Goal: Task Accomplishment & Management: Complete application form

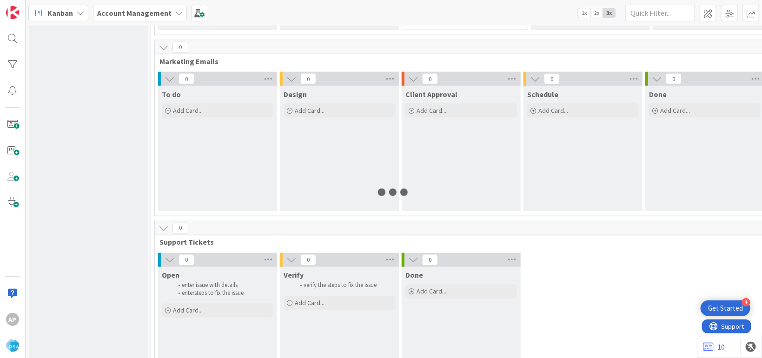
scroll to position [669, 0]
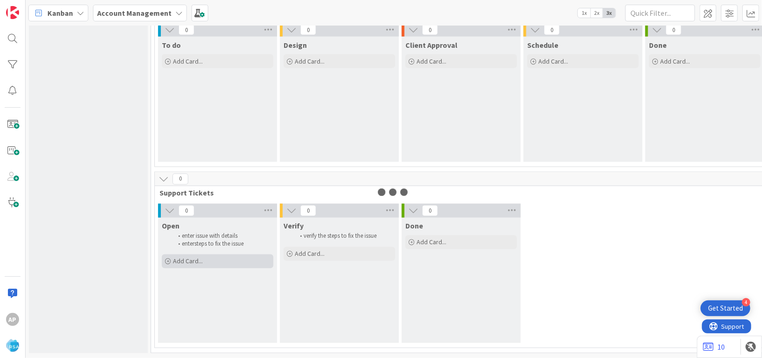
click at [219, 255] on div "Add Card..." at bounding box center [218, 262] width 112 height 14
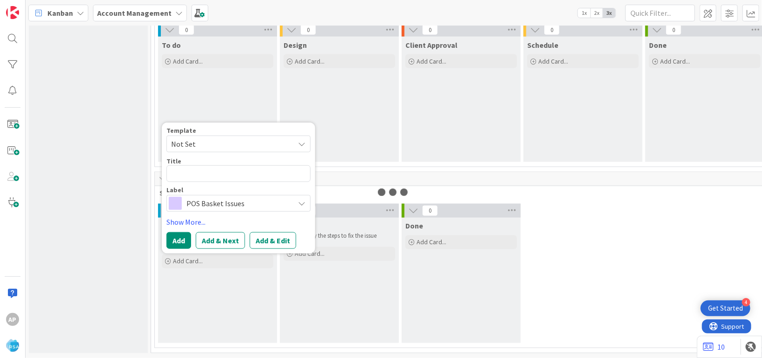
click at [222, 138] on span "Not Set" at bounding box center [229, 144] width 116 height 12
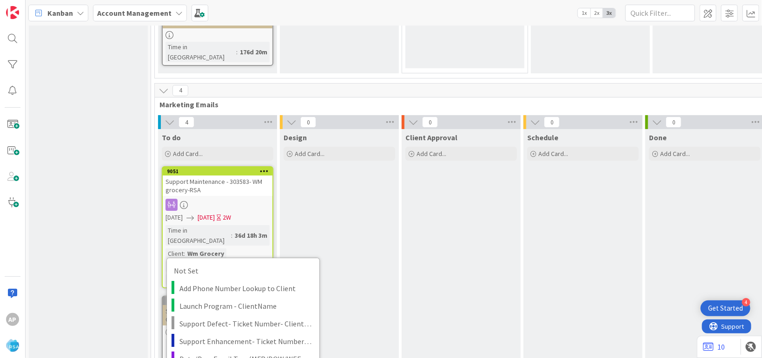
scroll to position [1858, 0]
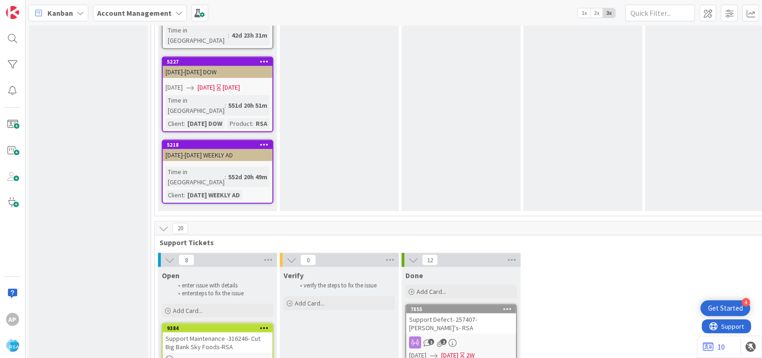
scroll to position [1926, 0]
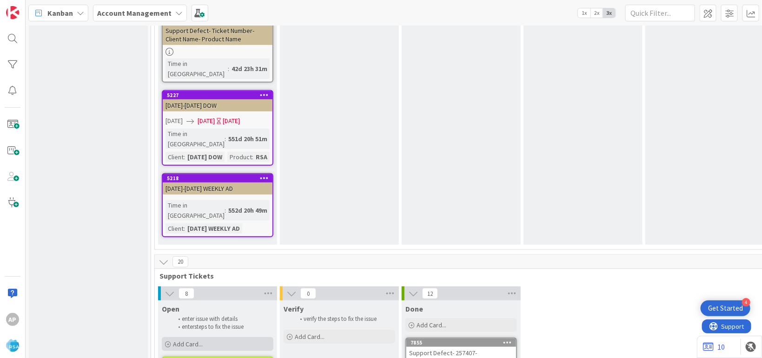
click at [209, 337] on div "Add Card..." at bounding box center [218, 344] width 112 height 14
type textarea "x"
type textarea "Support Defect- Ticket Number- Client Name- Product Name"
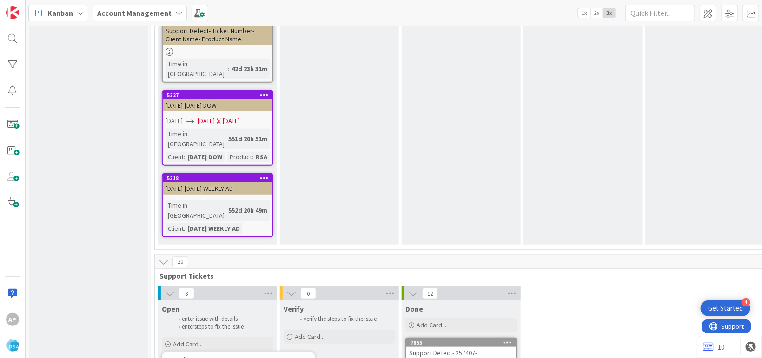
type textarea "x"
type textarea "Support Defect- Ticket Numb- Client Name- Product Name"
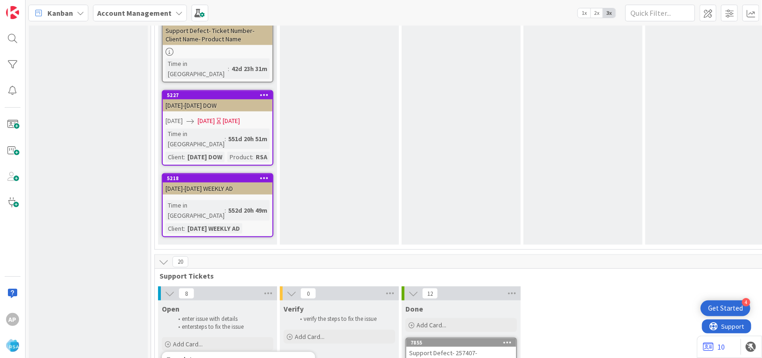
type textarea "x"
type textarea "Support Defect- Ticket Num- Client Name- Product Name"
type textarea "x"
type textarea "Support Defect- Ticket Nu- Client Name- Product Name"
type textarea "x"
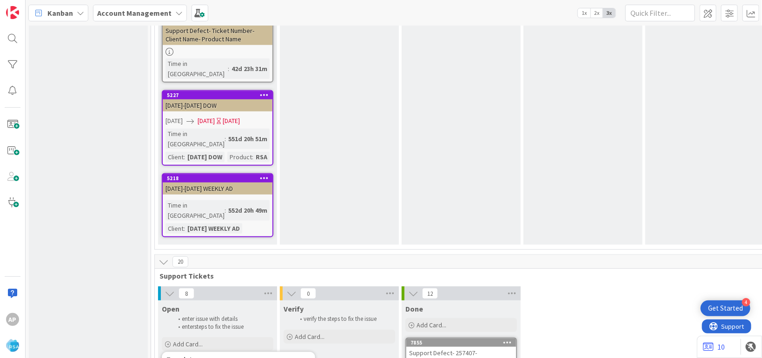
type textarea "Support Defect- Ticket N- Client Name- Product Name"
type textarea "x"
type textarea "Support Defect- Ticket - Client Name- Product Name"
type textarea "x"
type textarea "Support Defect- Ticket- Client Name- Product Name"
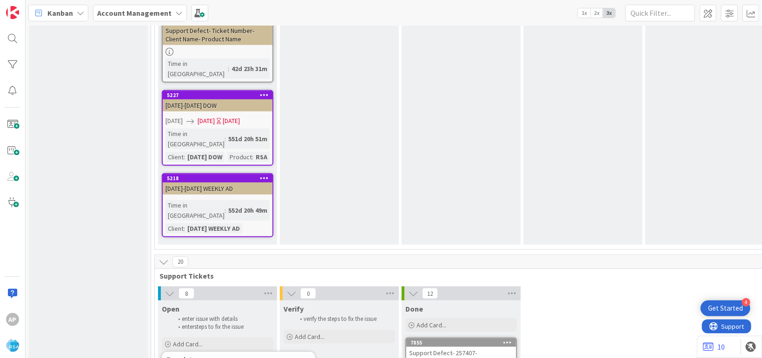
type textarea "x"
type textarea "Support Defect- Ticke- Client Name- Product Name"
type textarea "x"
type textarea "Support Defect- Tic- Client Name- Product Name"
type textarea "x"
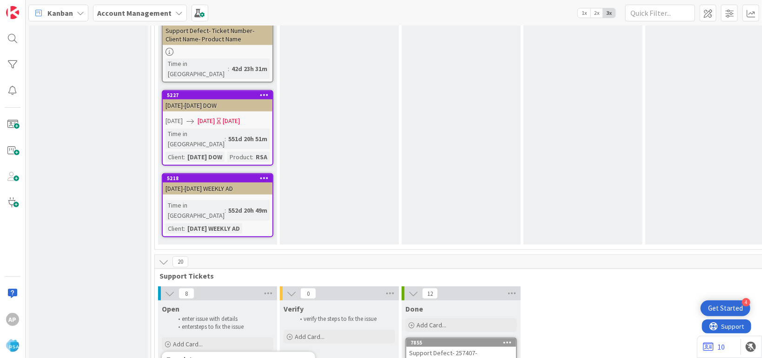
type textarea "Support Defect- Ti- Client Name- Product Name"
type textarea "x"
type textarea "Support Defect- T- Client Name- Product Name"
type textarea "x"
type textarea "Support Defect- - Client Name- Product Name"
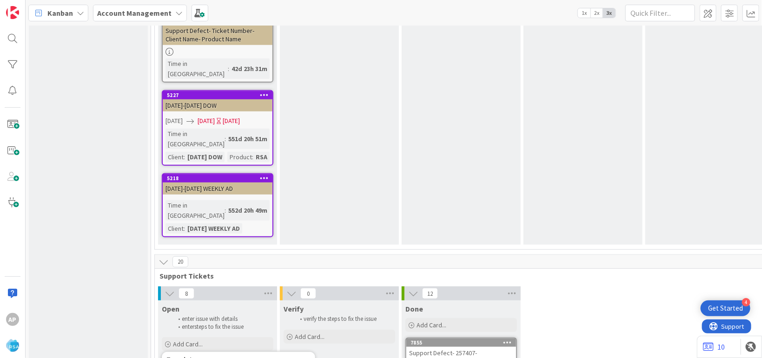
type textarea "x"
type textarea "Support Defect- 316- Client Name- Product Name"
type textarea "x"
type textarea "Support Defect- 3162- Client Name- Product Name"
type textarea "x"
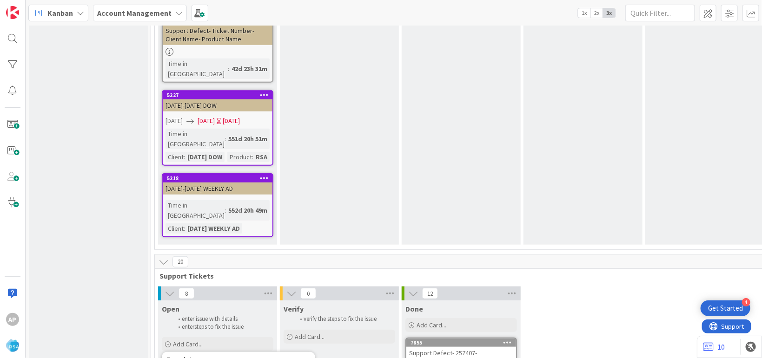
type textarea "Support Defect- 31620- Client Name- Product Name"
type textarea "x"
type textarea "Support Defect- 316203- Client Name- Product Name"
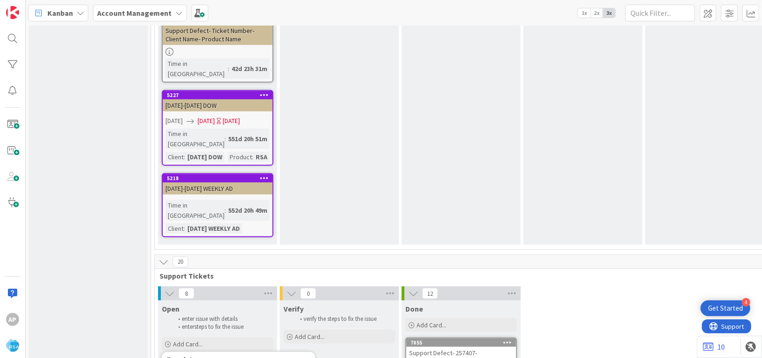
type textarea "x"
type textarea "Support Defect- 316203- Client Nam- Product Name"
type textarea "x"
type textarea "Support Defect- 316203- Client N- Product Name"
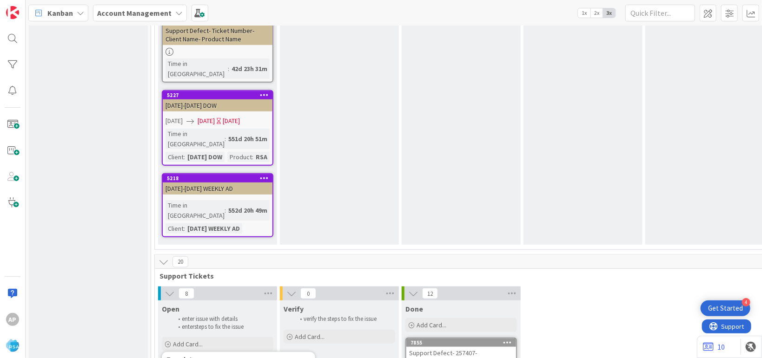
type textarea "x"
type textarea "Support Defect- 316203- Client - Product Name"
type textarea "x"
type textarea "Support Defect- 316203- Client- Product Name"
type textarea "x"
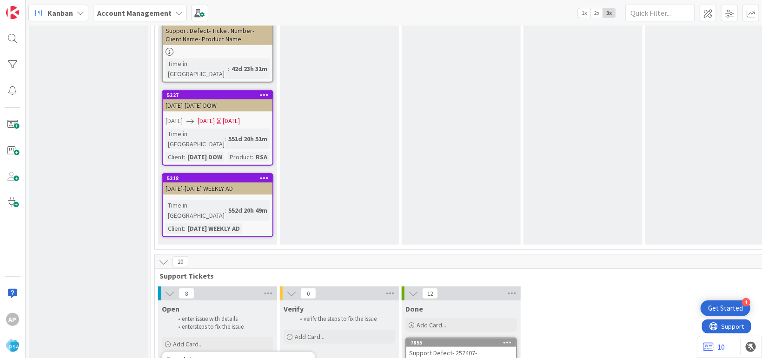
type textarea "Support Defect- 316203- Clien- Product Name"
type textarea "x"
type textarea "Support Defect- 316203- Clie- Product Name"
type textarea "x"
type textarea "Support Defect- 316203- Cli- Product Name"
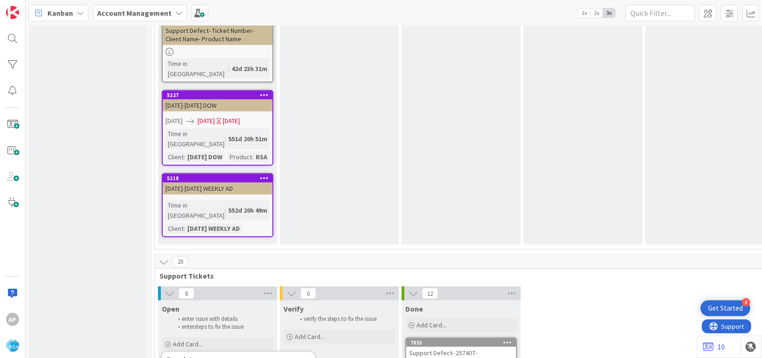
type textarea "x"
type textarea "Support Defect- 316203- Cl- Product Name"
type textarea "x"
type textarea "Support Defect- 316203- - Product Name"
type textarea "x"
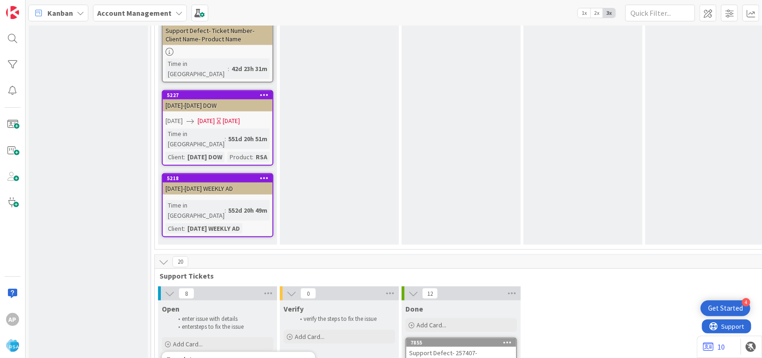
type textarea "Support Defect- 316203- B- Product Name"
type textarea "x"
type textarea "Support Defect- 316203- Bra- Product Name"
type textarea "x"
type textarea "Support Defect- 316203- Brad- Product Name"
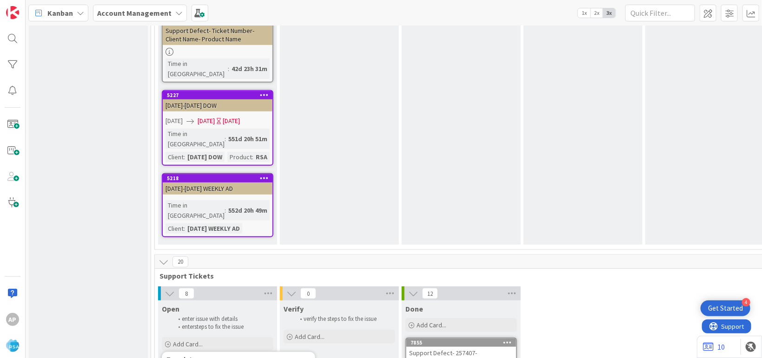
type textarea "x"
type textarea "Support Defect- 316203- Bradf- Product Name"
type textarea "x"
type textarea "Support Defect- 316203- Bradfo- Product Name"
type textarea "x"
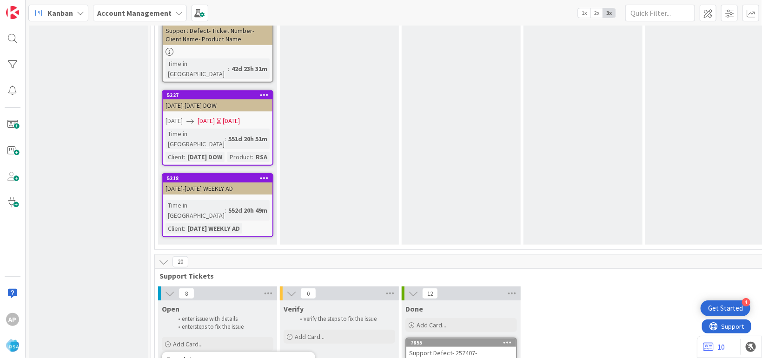
type textarea "Support Defect- 316203- Bradfoa- Product Name"
type textarea "x"
type textarea "Support Defect- 316203- Bradfoar- Product Name"
type textarea "x"
type textarea "Support Defect- 316203- Bradfoard- Product Name"
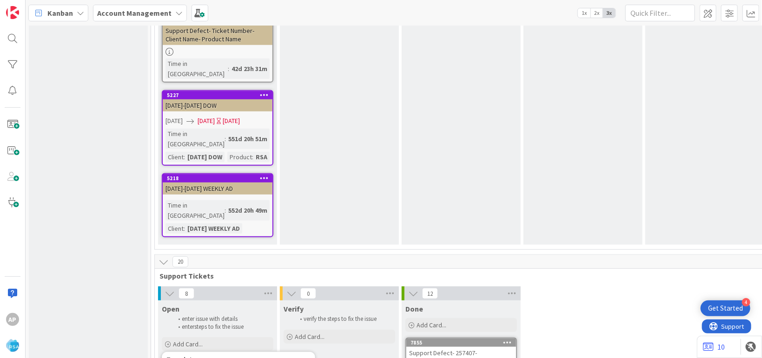
type textarea "x"
type textarea "Support Defect- 316203- Bradfoard - Product Name"
type textarea "x"
type textarea "Support Defect- 316203- Bradfoard g- Product Name"
type textarea "x"
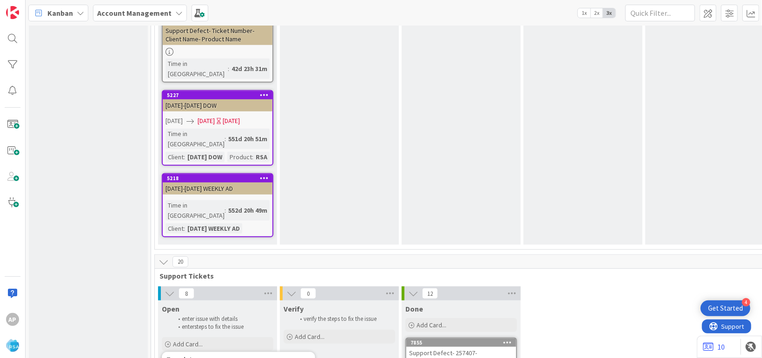
type textarea "Support Defect- 316203- Bradfoard ge- Product Name"
type textarea "x"
type textarea "Support Defect- 316203- Bradfoard gen- Product Name"
type textarea "x"
type textarea "Support Defect- 316203- Bradfoard gene- Product Name"
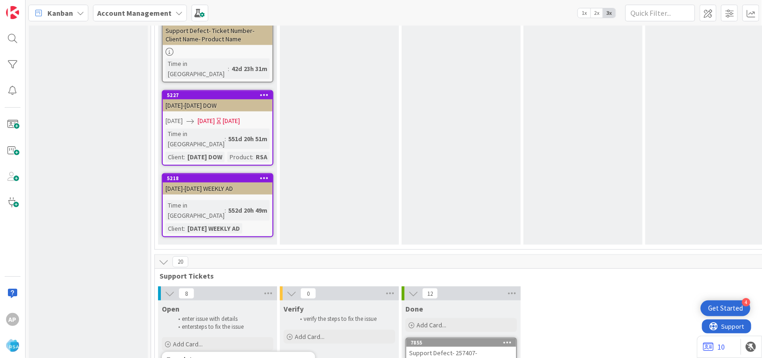
type textarea "x"
type textarea "Support Defect- 316203- Bradfoard gener- Product Name"
type textarea "x"
type textarea "Support Defect- 316203- Bradfoard general- Product Name"
type textarea "x"
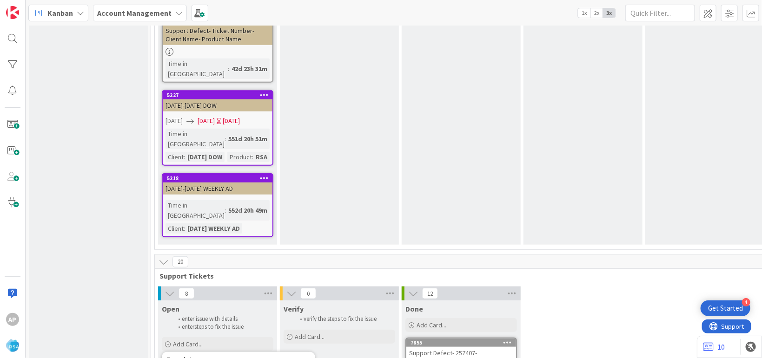
type textarea "Support Defect- 316203- Bradfoard general S- Product Name"
type textarea "x"
type textarea "Support Defect- 316203- Bradfoard general St- Product Name"
type textarea "x"
type textarea "Support Defect- 316203- Bradfoard general Sto- Product Name"
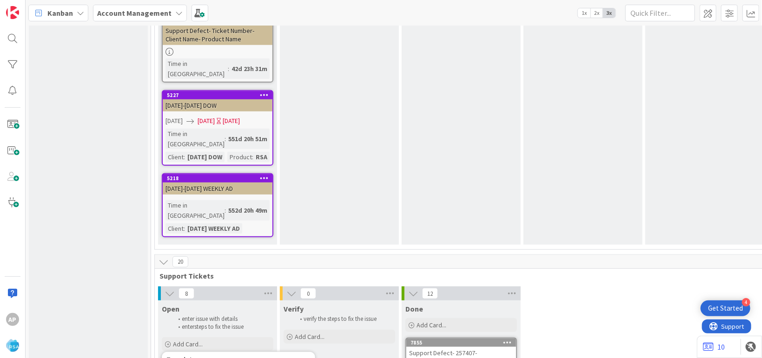
type textarea "x"
type textarea "Support Defect- 316203- Bradfoard general Stor- Product Name"
type textarea "x"
type textarea "Support Defect- 316203- Bradfoard general Store- Product Name"
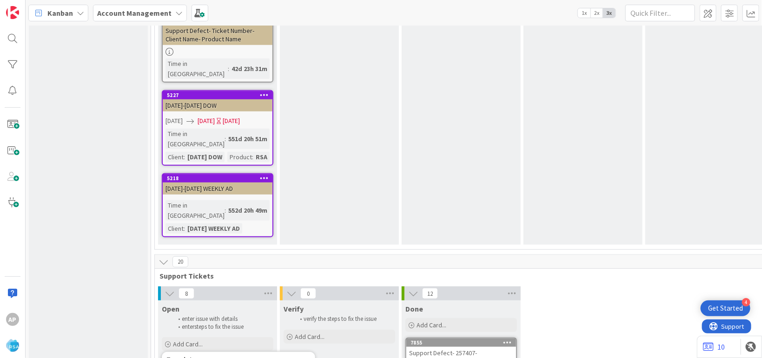
type textarea "x"
type textarea "Support Defect- 316203- Bradfoard general Store- Product Nam"
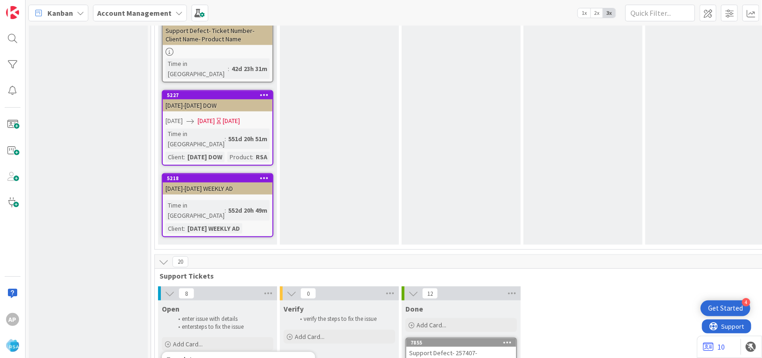
type textarea "x"
type textarea "Support Defect- 316203- Bradfoard general Store- Product Na"
type textarea "x"
type textarea "Support Defect- 316203- Bradfoard general Store- Product N"
type textarea "x"
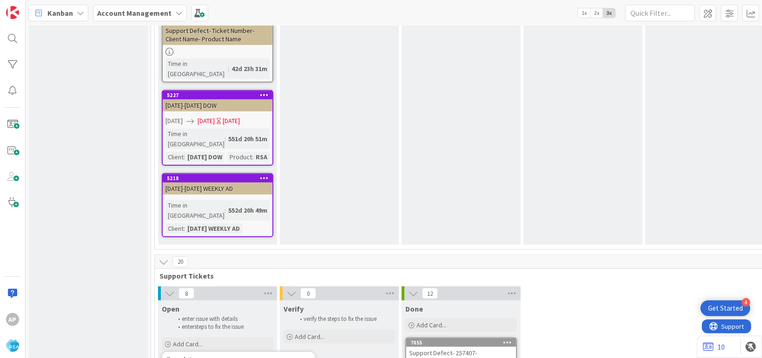
type textarea "Support Defect- 316203- Bradfoard general Store- Product"
type textarea "x"
type textarea "Support Defect- 316203- Bradfoard general Store- Product"
type textarea "x"
type textarea "Support Defect- 316203- Bradfoard general Store- Produc"
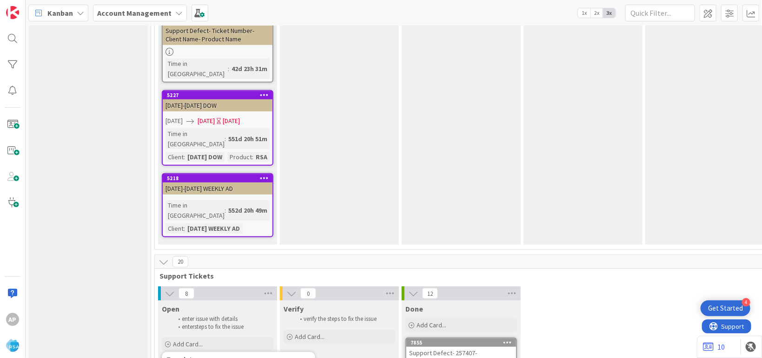
type textarea "x"
type textarea "Support Defect- 316203- Bradfoard general Store- Produ"
type textarea "x"
type textarea "Support Defect- 316203- Bradfoard general Store- Pro"
type textarea "x"
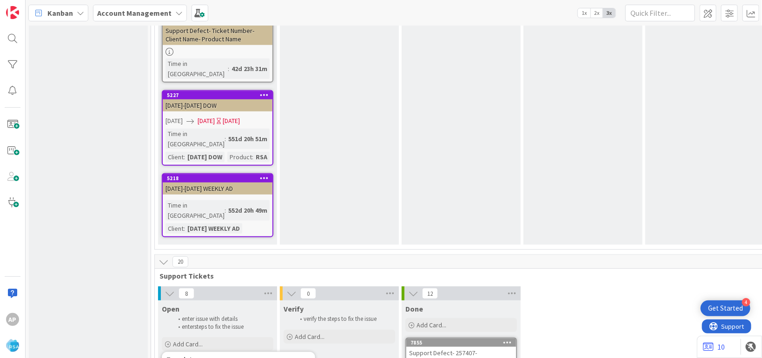
type textarea "Support Defect- 316203- Bradfoard general Store- Pr"
type textarea "x"
type textarea "Support Defect- 316203- Bradfoard general Store- P"
type textarea "x"
type textarea "Support Defect- 316203- Bradfoard general Store-"
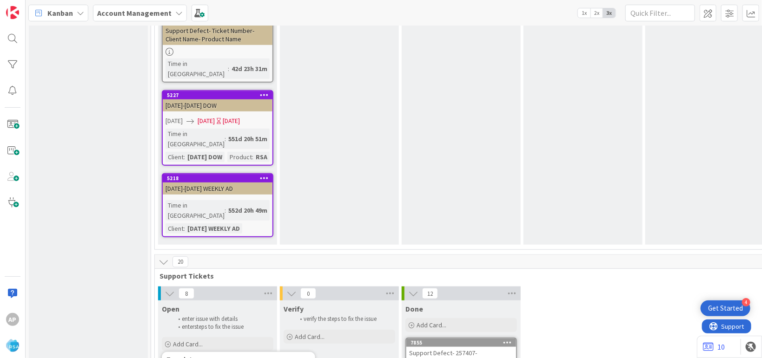
type textarea "x"
type textarea "Support Defect- 316203- Bradfoard general Store- RS"
type textarea "x"
type textarea "Support Defect- 316203- Bradfoard general Store- RSA"
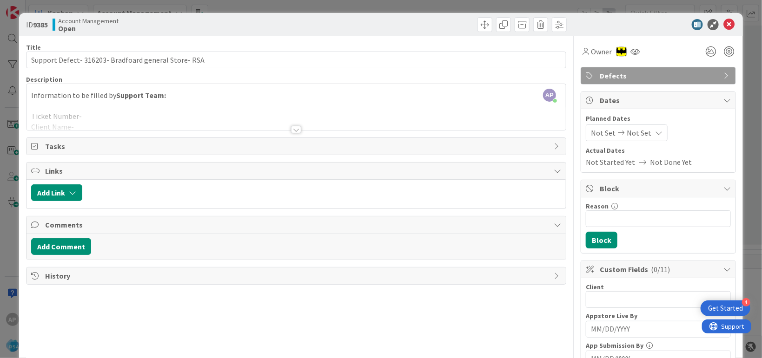
click at [116, 126] on div at bounding box center [295, 118] width 539 height 24
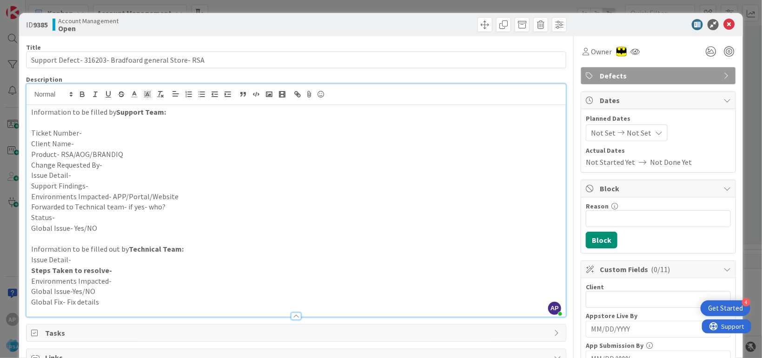
click at [79, 171] on p "Issue Detail-" at bounding box center [296, 175] width 530 height 11
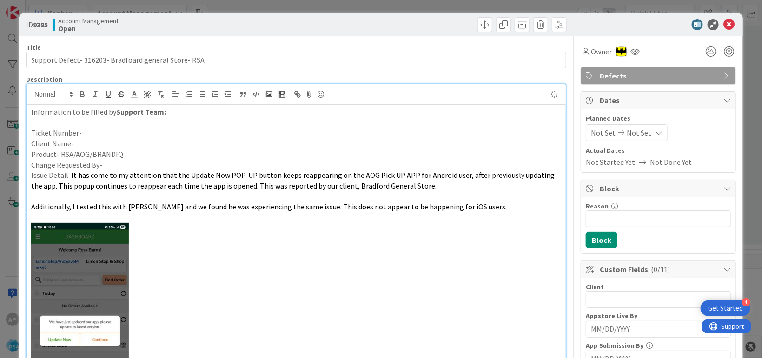
click at [93, 133] on p "Ticket Number-" at bounding box center [296, 133] width 530 height 11
click at [79, 145] on p "Client Name-" at bounding box center [296, 143] width 530 height 11
click at [113, 144] on p "Client Name-Bradfoard G genral Store" at bounding box center [296, 143] width 530 height 11
drag, startPoint x: 108, startPoint y: 143, endPoint x: 109, endPoint y: 158, distance: 15.8
click at [107, 143] on p "Client Name-Bradfoard G genral Store" at bounding box center [296, 143] width 530 height 11
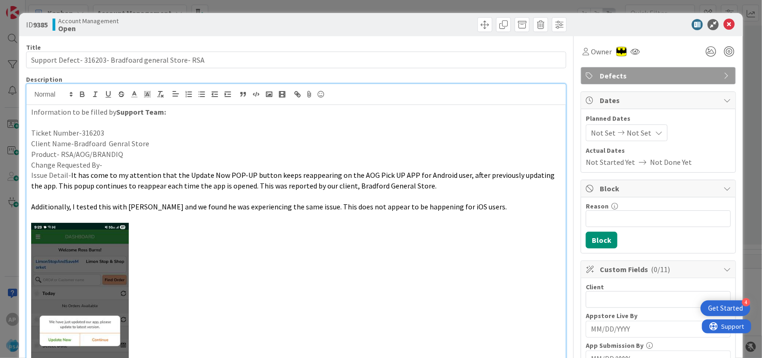
click at [120, 144] on p "Client Name-Bradfoard Genral Store" at bounding box center [296, 143] width 530 height 11
click at [125, 145] on p "Client Name-Bradfoard Genral Store" at bounding box center [296, 143] width 530 height 11
click at [597, 134] on span "Not Set" at bounding box center [603, 132] width 25 height 11
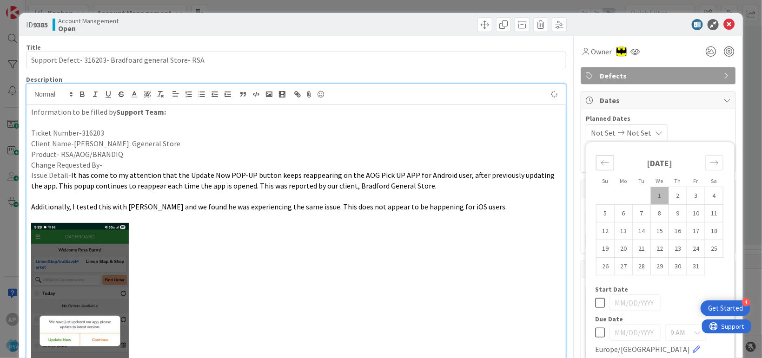
click at [601, 163] on icon "Move backward to switch to the previous month." at bounding box center [605, 162] width 8 height 5
click at [618, 264] on td "29" at bounding box center [623, 266] width 18 height 18
type input "[DATE]"
click at [618, 267] on td "29" at bounding box center [623, 266] width 18 height 18
type input "[DATE]"
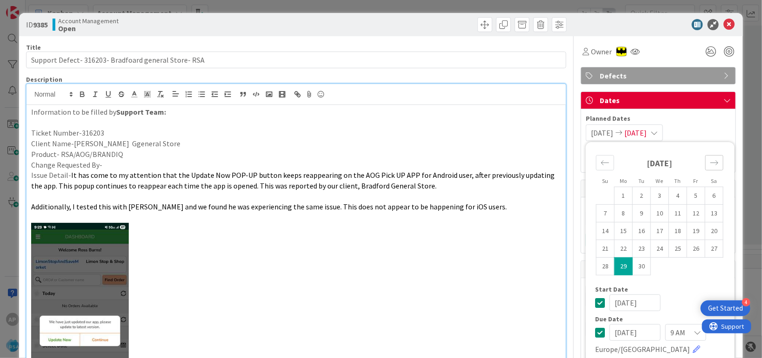
click at [705, 164] on div "Move forward to switch to the next month." at bounding box center [714, 162] width 18 height 15
click at [691, 217] on td "10" at bounding box center [696, 213] width 18 height 18
type input "[DATE]"
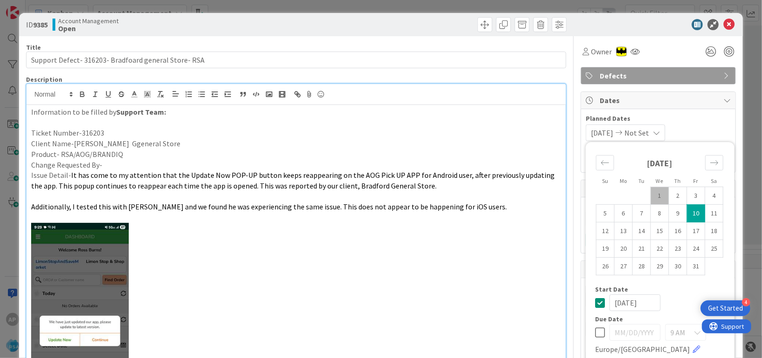
click at [531, 294] on p at bounding box center [296, 328] width 530 height 210
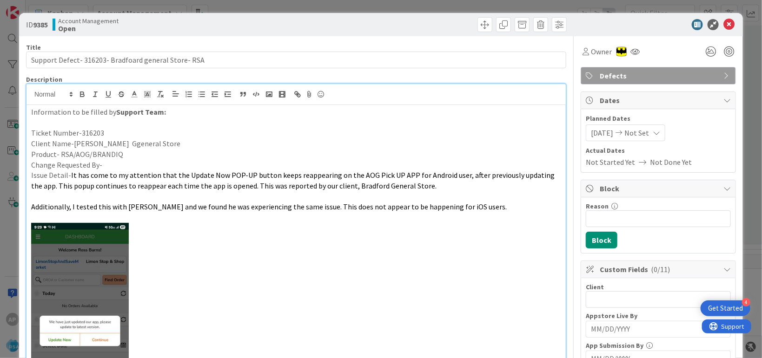
click at [597, 181] on div "Block" at bounding box center [658, 188] width 154 height 17
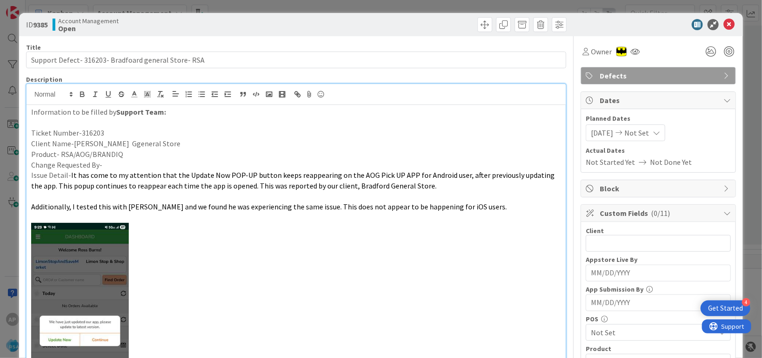
click at [592, 295] on input "MM/DD/YYYY" at bounding box center [658, 303] width 135 height 16
click at [603, 295] on input "MM/DD/YYYY" at bounding box center [658, 303] width 135 height 16
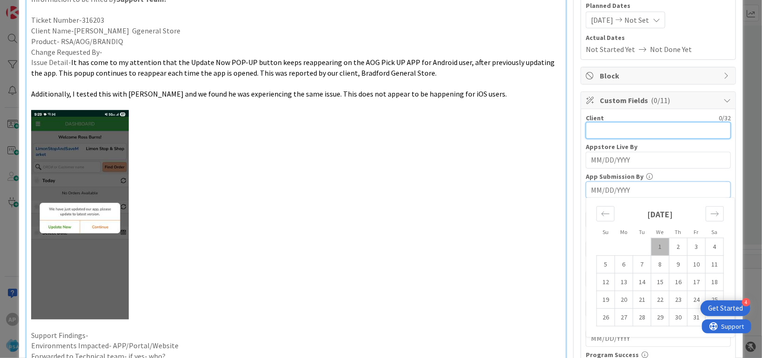
click at [592, 124] on input "text" at bounding box center [657, 130] width 145 height 17
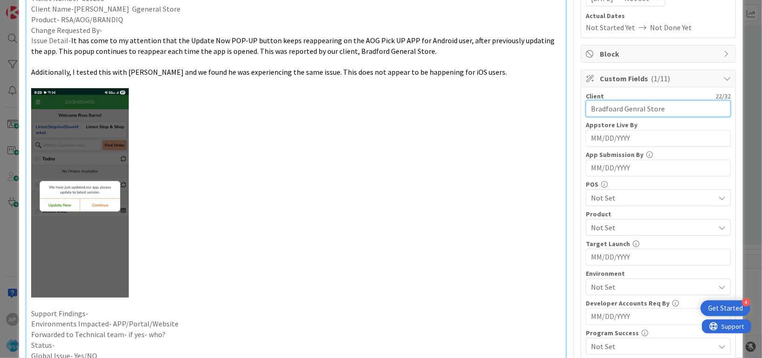
scroll to position [170, 0]
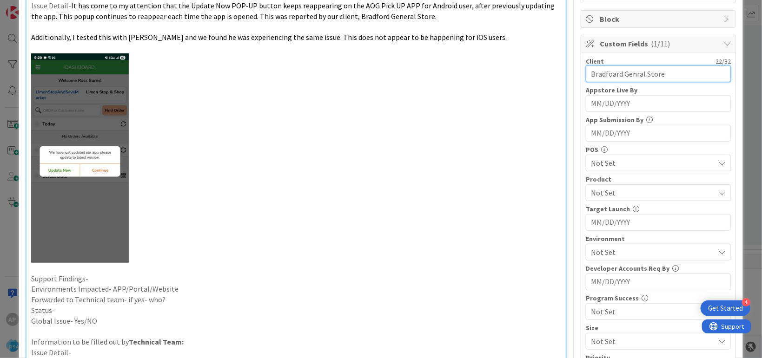
type input "Bradfoard Genral Store"
click at [625, 190] on span "Not Set" at bounding box center [653, 192] width 124 height 11
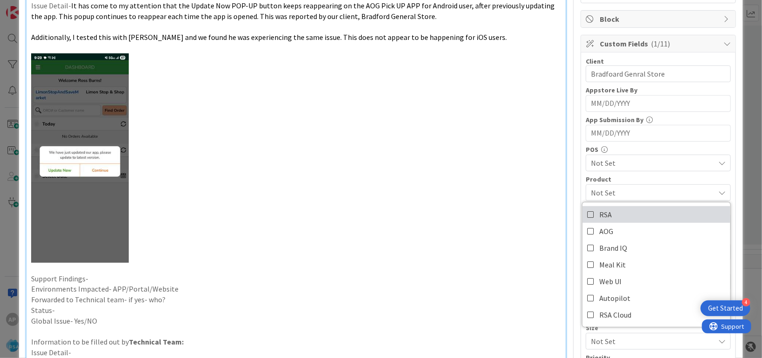
click at [600, 216] on span "RSA" at bounding box center [605, 215] width 13 height 14
click at [477, 217] on p at bounding box center [296, 158] width 530 height 210
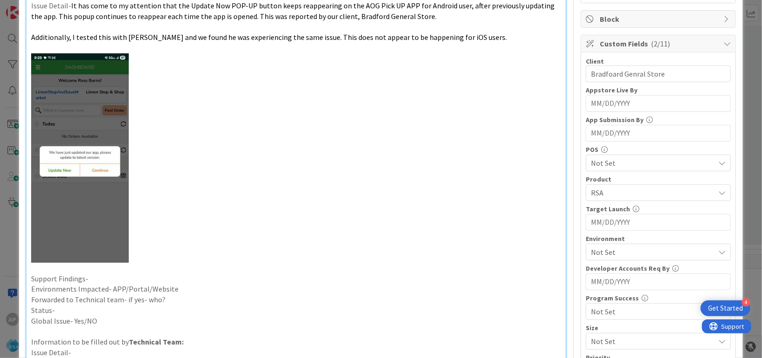
click at [618, 252] on span "Not Set" at bounding box center [653, 252] width 124 height 11
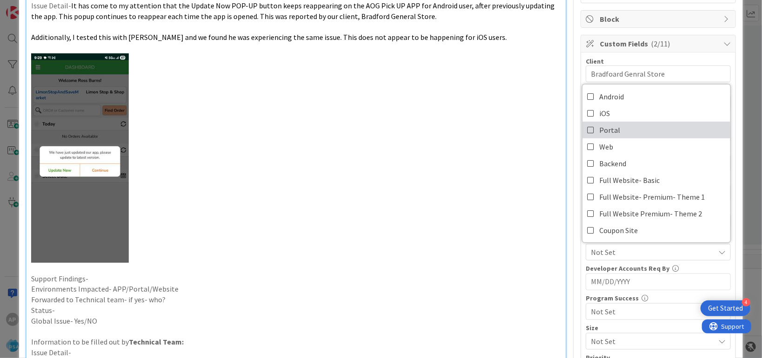
click at [616, 126] on link "Portal" at bounding box center [656, 130] width 148 height 17
click at [494, 131] on p at bounding box center [296, 158] width 530 height 210
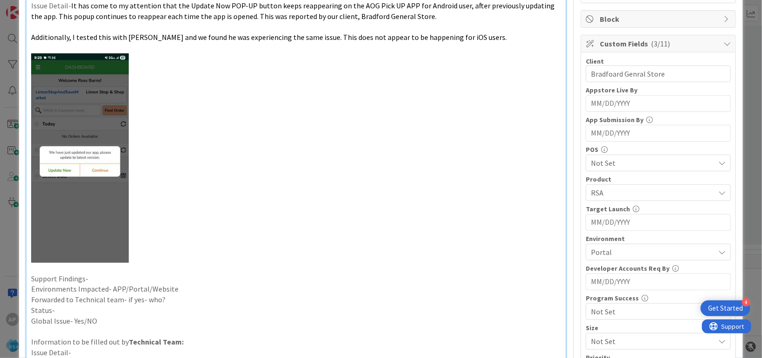
click at [105, 279] on p "Support Findings-" at bounding box center [296, 279] width 530 height 11
click at [186, 290] on p "Environments Impacted- APP/Portal/Website" at bounding box center [296, 289] width 530 height 11
click at [178, 288] on p "Environments Impacted- APP/Portal/Website" at bounding box center [296, 289] width 530 height 11
click at [179, 286] on p "Environments Impacted- APP/Portal/Website" at bounding box center [296, 289] width 530 height 11
click at [163, 276] on p "Support Findings-We have to check" at bounding box center [296, 279] width 530 height 11
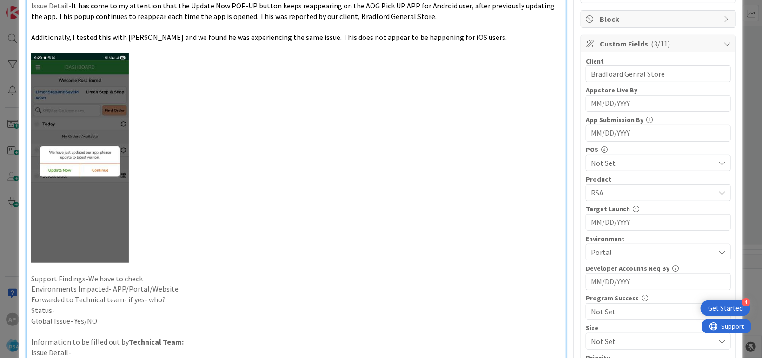
click at [191, 289] on p "Environments Impacted- APP/Portal/Website" at bounding box center [296, 289] width 530 height 11
click at [214, 303] on p "Forwarded to Technical team- if yes- who?" at bounding box center [296, 300] width 530 height 11
click at [81, 309] on p "Status-" at bounding box center [296, 310] width 530 height 11
click at [195, 299] on p "Forwarded to Technical team- if yes- who?-Anil" at bounding box center [296, 300] width 530 height 11
click at [187, 298] on p "Forwarded to Technical team- if yes- who?-Ani" at bounding box center [296, 300] width 530 height 11
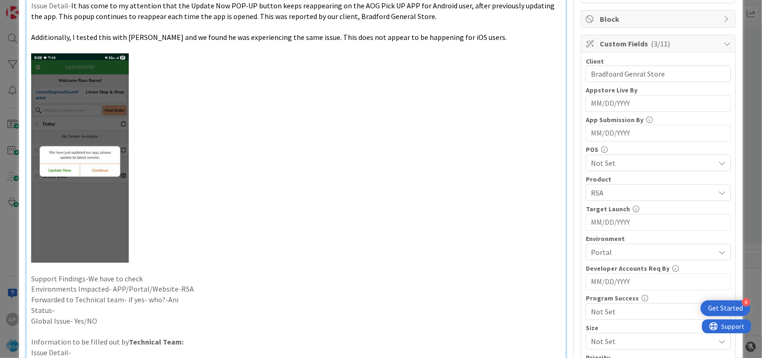
click at [187, 298] on p "Forwarded to Technical team- if yes- who?-Ani" at bounding box center [296, 300] width 530 height 11
click at [185, 301] on p "Forwarded to Technical team- if yes- who?-An" at bounding box center [296, 300] width 530 height 11
click at [68, 306] on p "Status-" at bounding box center [296, 310] width 530 height 11
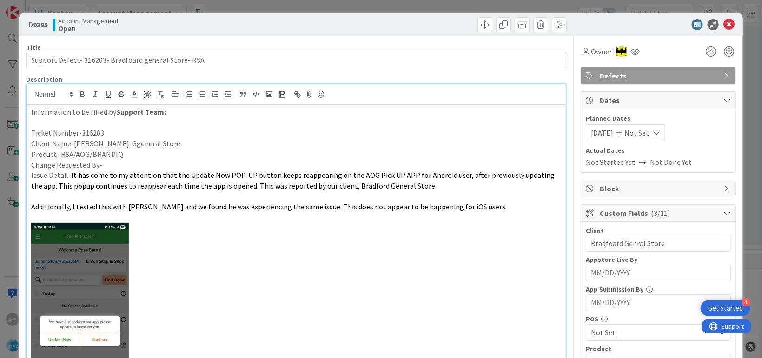
click at [723, 26] on icon at bounding box center [728, 24] width 11 height 11
